Goal: Information Seeking & Learning: Learn about a topic

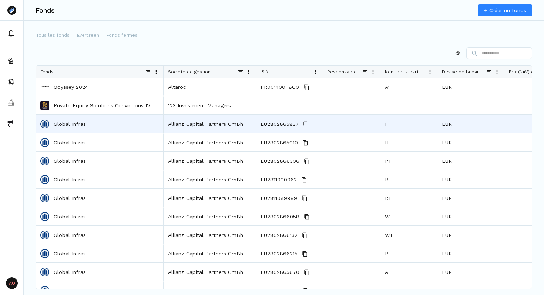
scroll to position [168, 0]
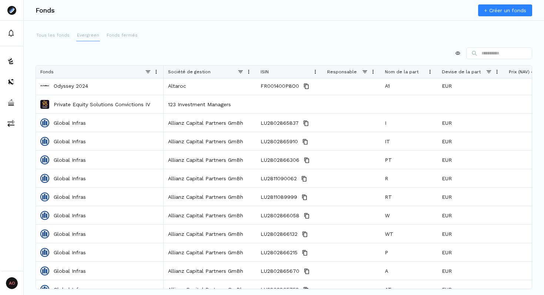
click at [79, 34] on p "Evergreen" at bounding box center [88, 35] width 22 height 7
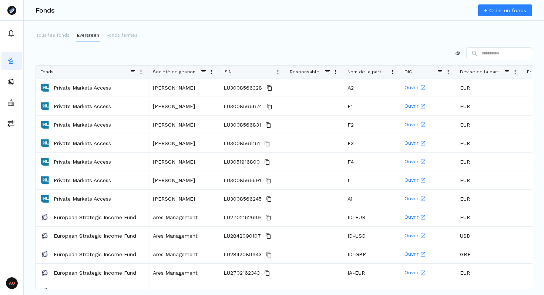
click at [61, 35] on p "Tous les fonds" at bounding box center [52, 35] width 33 height 7
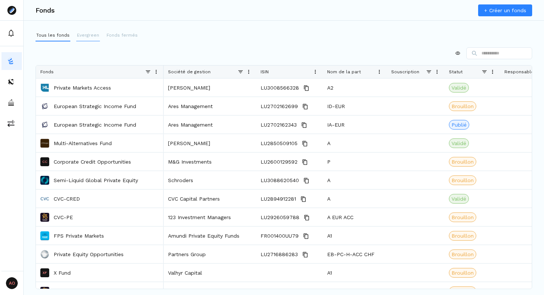
click at [92, 33] on p "Evergreen" at bounding box center [88, 35] width 22 height 7
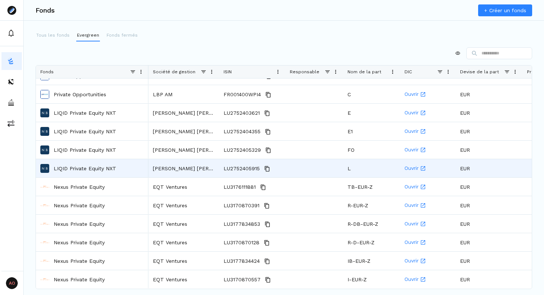
scroll to position [1432, 0]
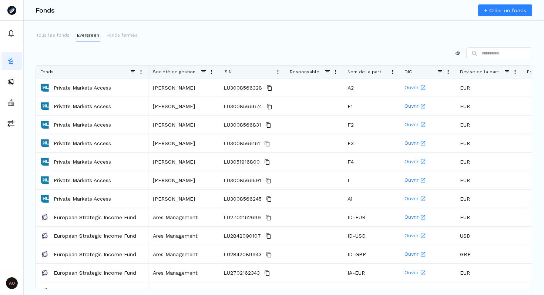
click at [134, 37] on div "Tous les fonds Evergreen Fonds fermés" at bounding box center [284, 36] width 497 height 12
click at [122, 35] on p "Fonds fermés" at bounding box center [122, 35] width 31 height 7
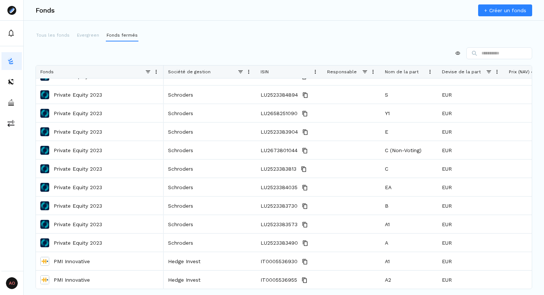
click at [248, 71] on span at bounding box center [249, 72] width 6 height 6
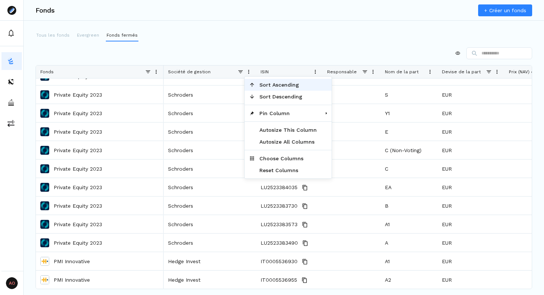
click at [270, 85] on span "Sort Ascending" at bounding box center [288, 85] width 66 height 12
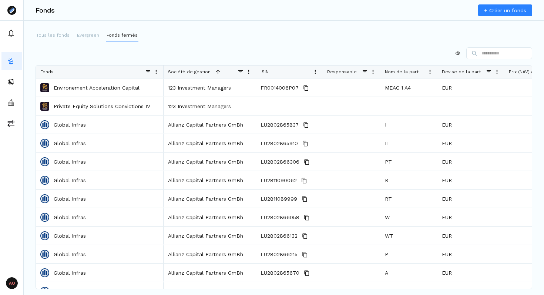
click at [234, 40] on div "Tous les fonds Evergreen Fonds fermés" at bounding box center [284, 36] width 497 height 12
click at [228, 46] on div "Tous les fonds Evergreen Fonds fermés Press ENTER to sort. Press ALT DOWN to op…" at bounding box center [284, 151] width 520 height 242
click at [199, 49] on div at bounding box center [284, 53] width 497 height 12
